Goal: Task Accomplishment & Management: Manage account settings

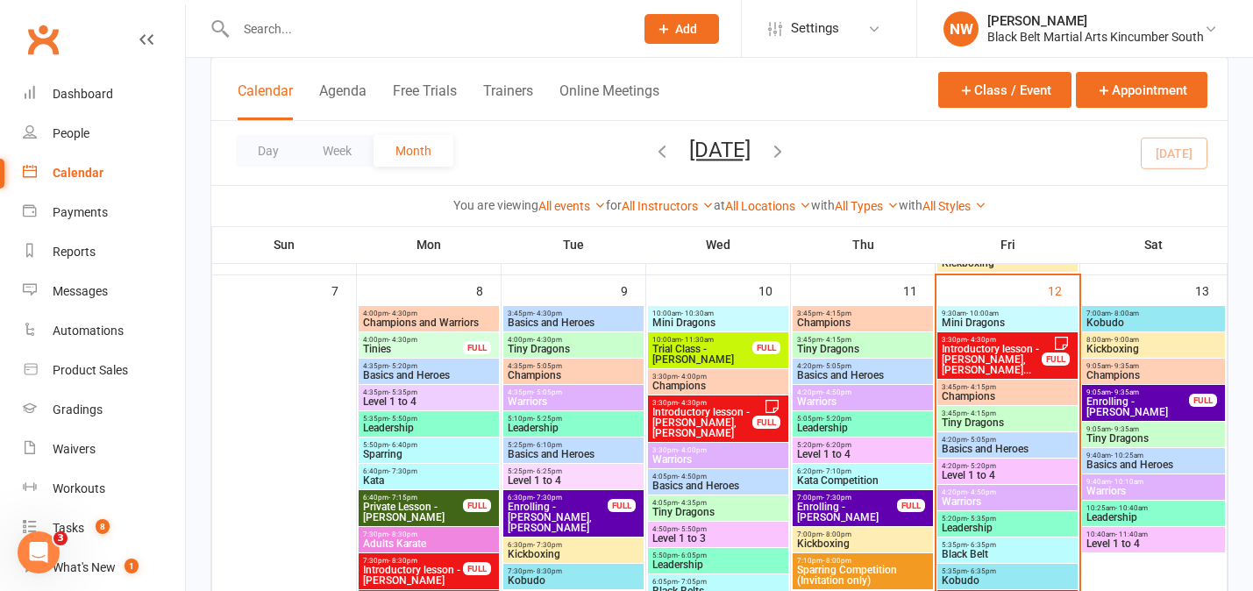
scroll to position [454, 0]
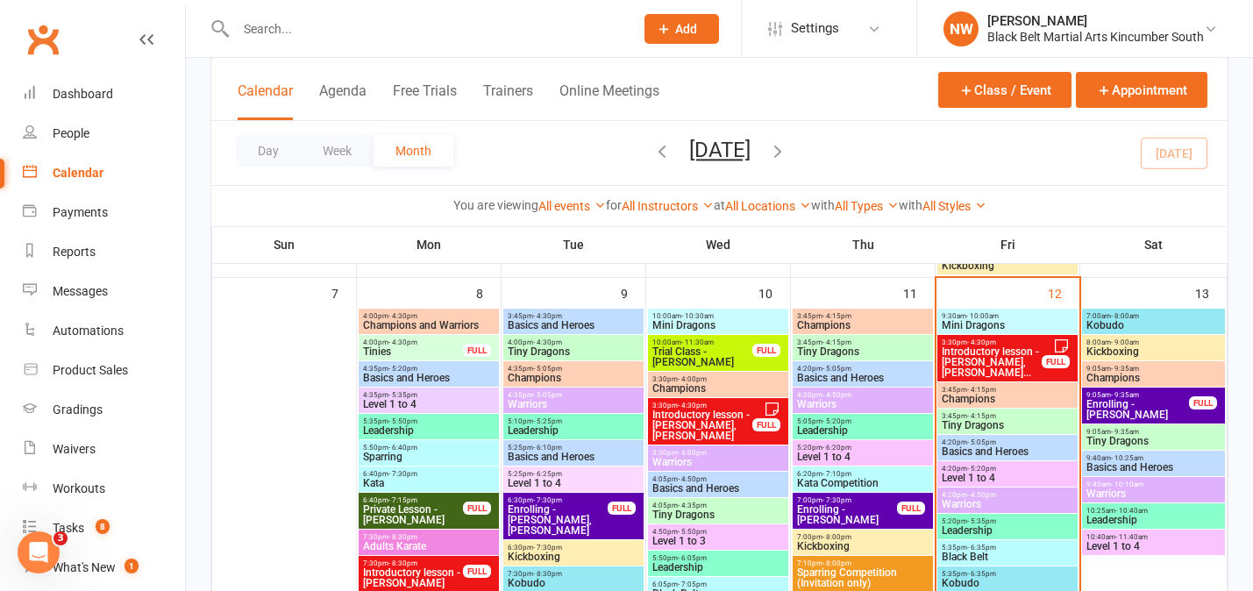
click at [1138, 410] on span "Enrolling - [PERSON_NAME]" at bounding box center [1137, 409] width 104 height 21
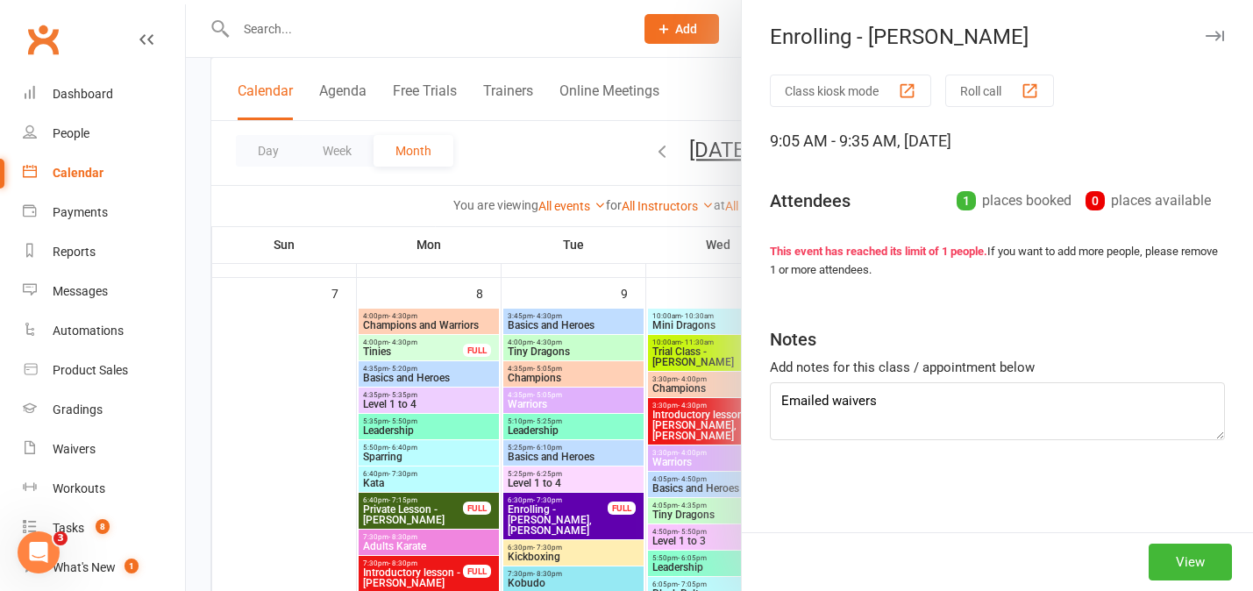
type textarea "Emailed waivers. Signed debit"
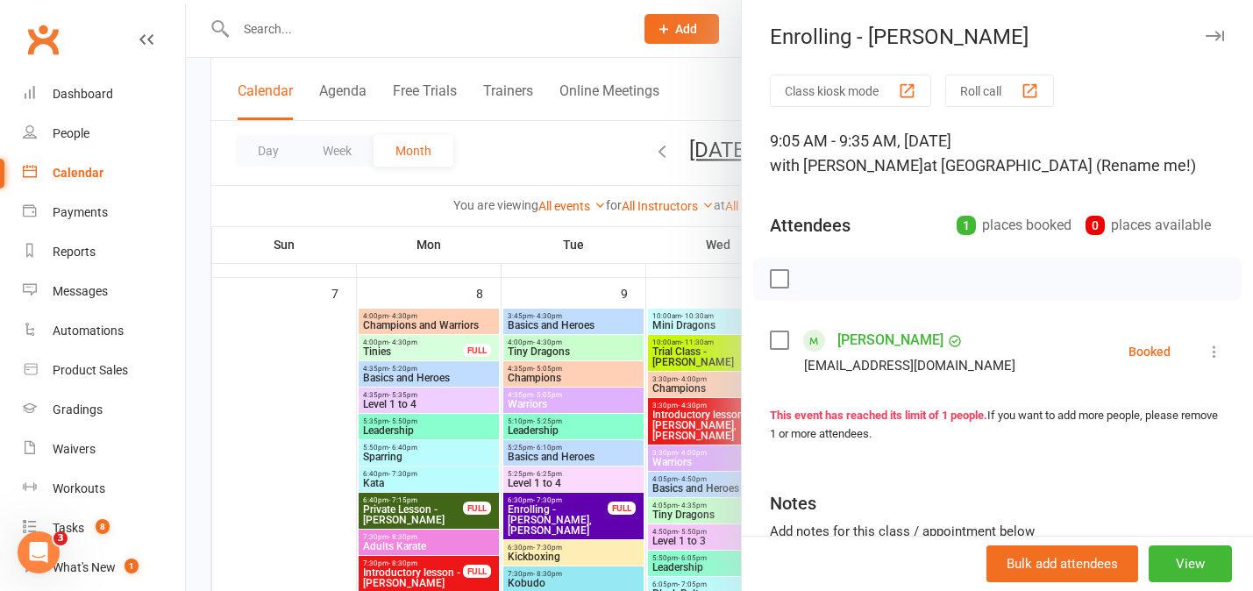
click at [871, 339] on link "[PERSON_NAME]" at bounding box center [890, 340] width 106 height 28
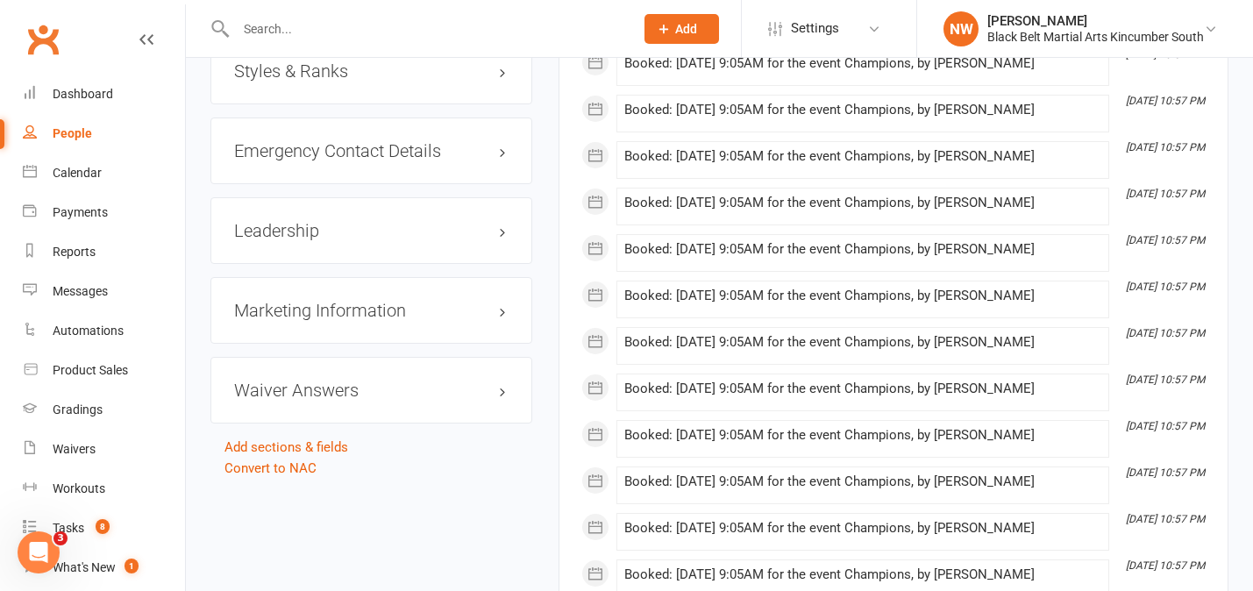
scroll to position [1754, 0]
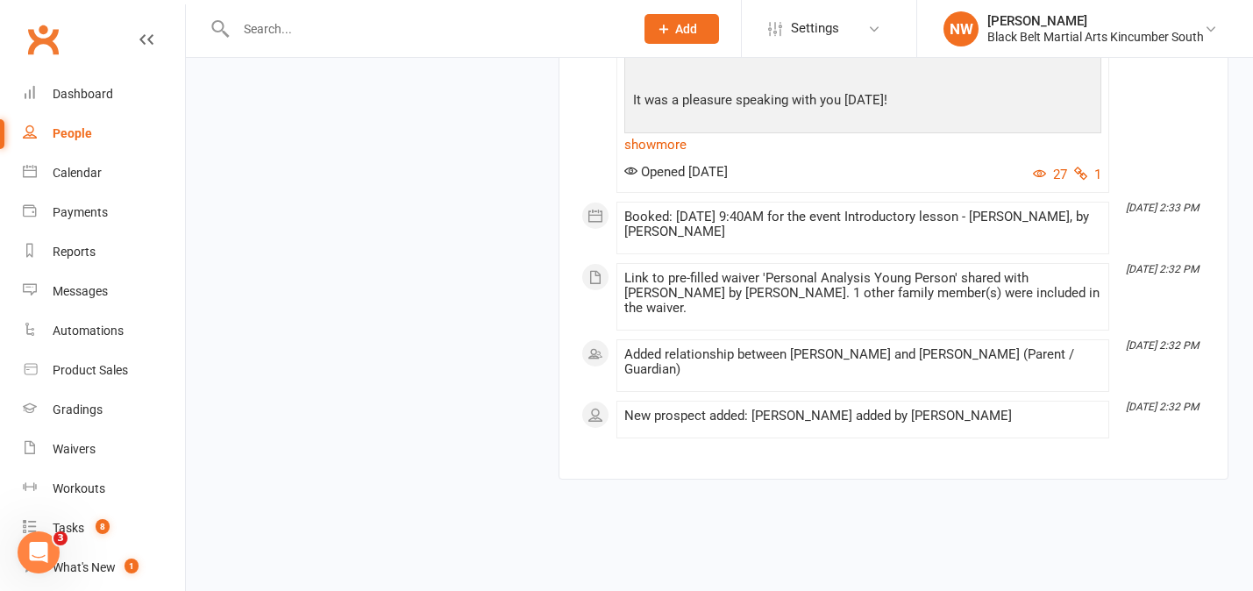
scroll to position [4750, 0]
